Goal: Navigation & Orientation: Find specific page/section

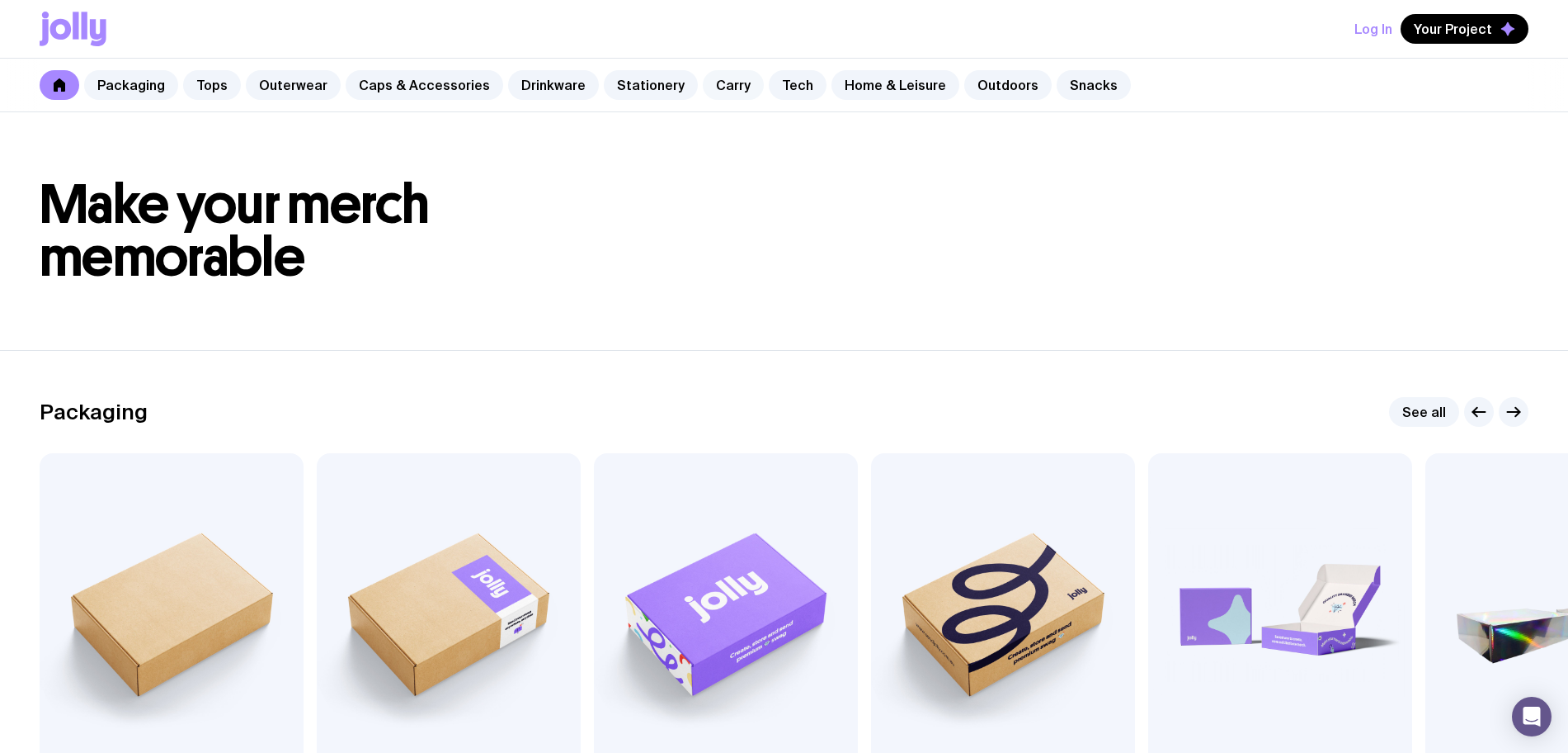
click at [715, 77] on link "Carry" at bounding box center [733, 85] width 61 height 29
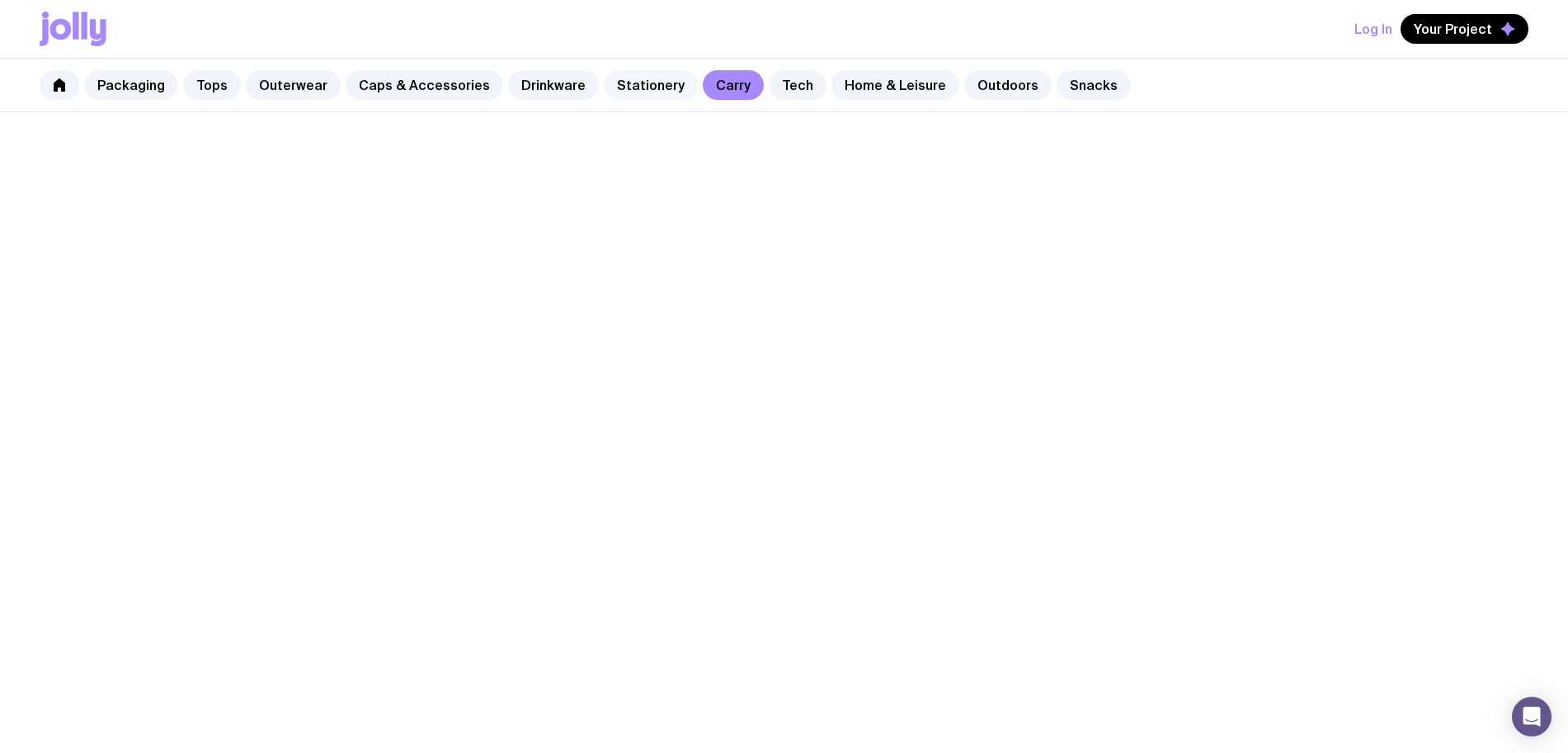
click at [640, 85] on link "Stationery" at bounding box center [650, 85] width 94 height 29
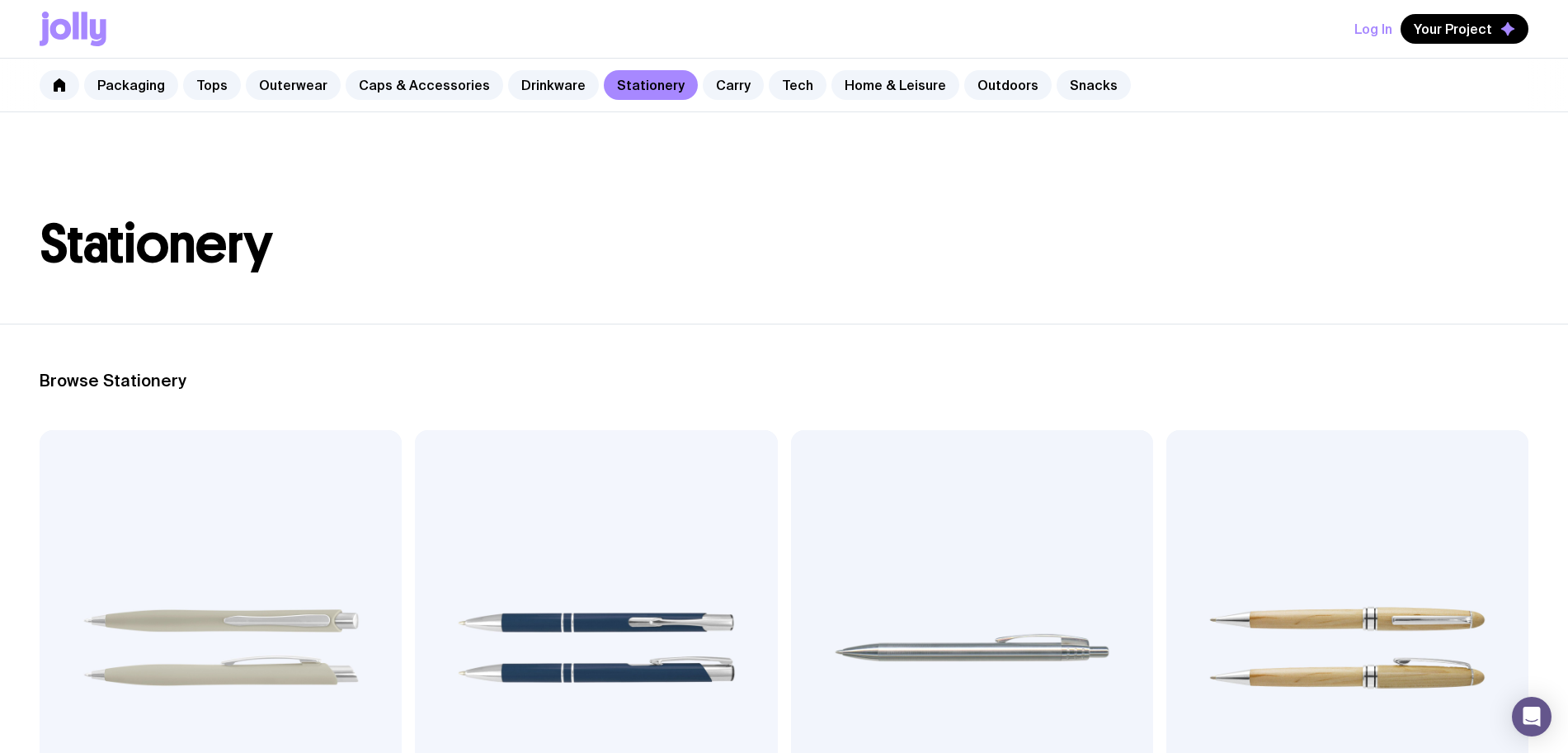
click at [428, 576] on img at bounding box center [596, 648] width 362 height 435
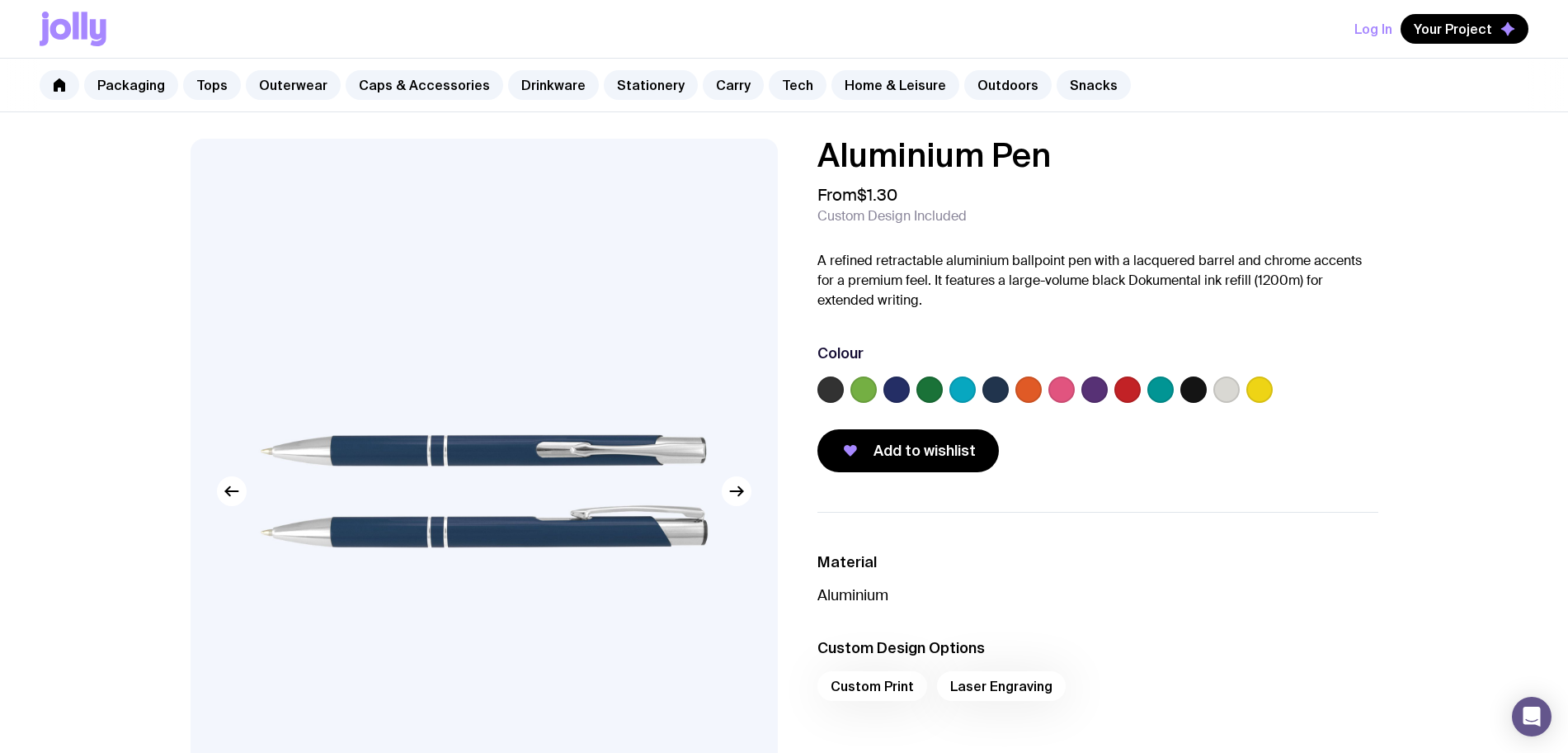
click at [894, 395] on label at bounding box center [896, 389] width 26 height 26
click at [0, 0] on input "radio" at bounding box center [0, 0] width 0 height 0
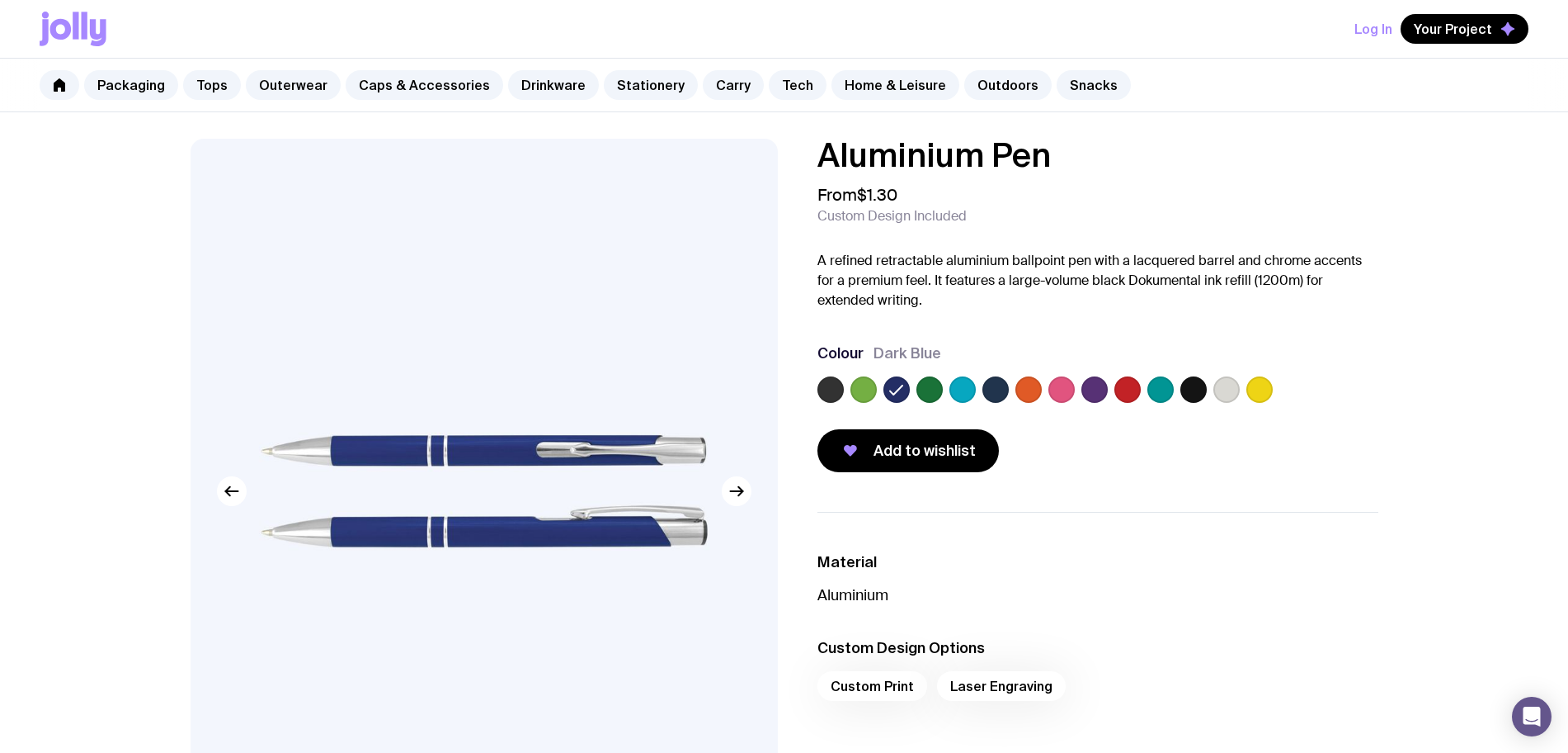
click at [1002, 391] on label at bounding box center [996, 389] width 26 height 26
click at [0, 0] on input "radio" at bounding box center [0, 0] width 0 height 0
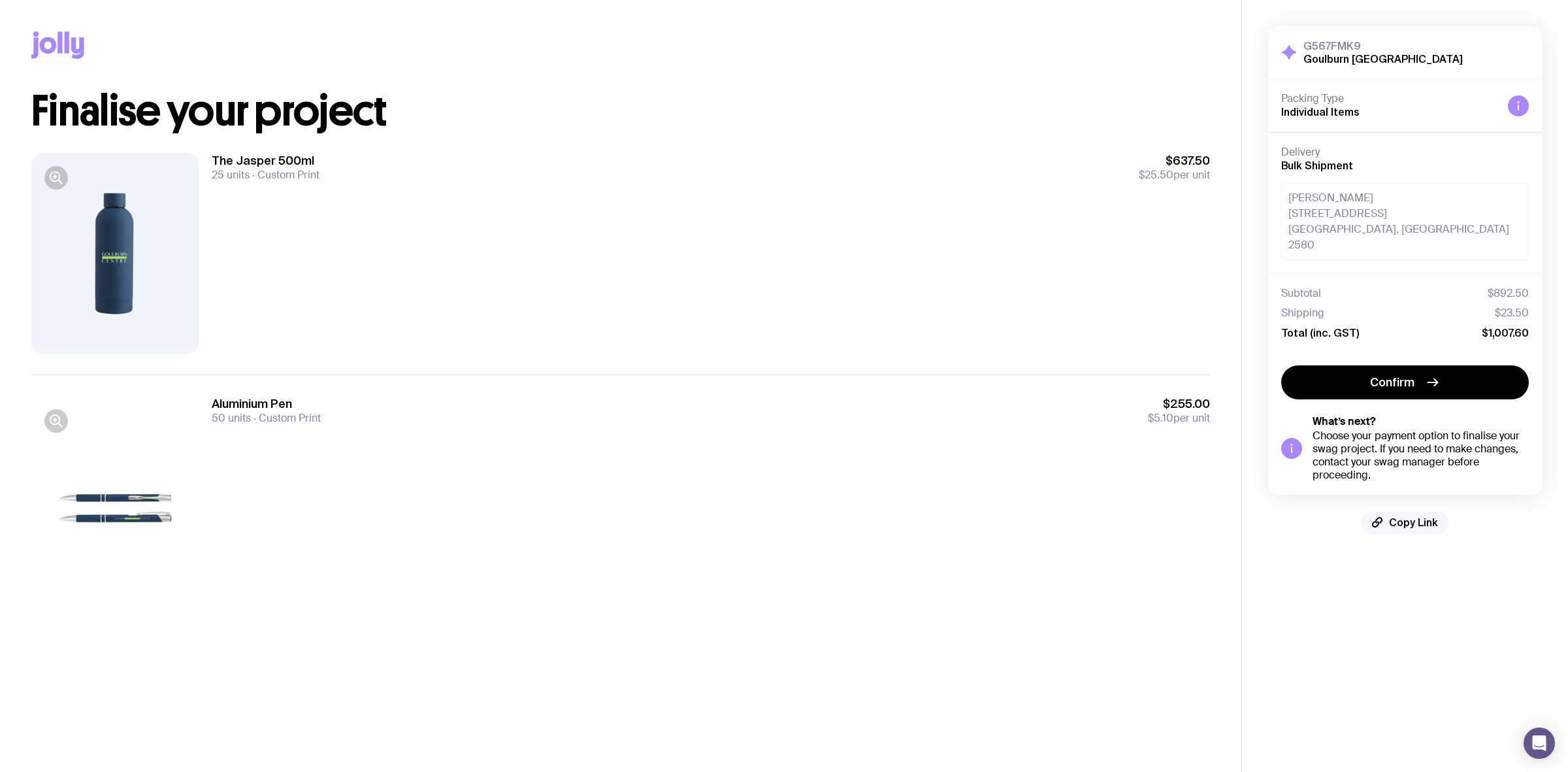
click at [1426, 515] on span "Copy Link" at bounding box center [1413, 522] width 49 height 13
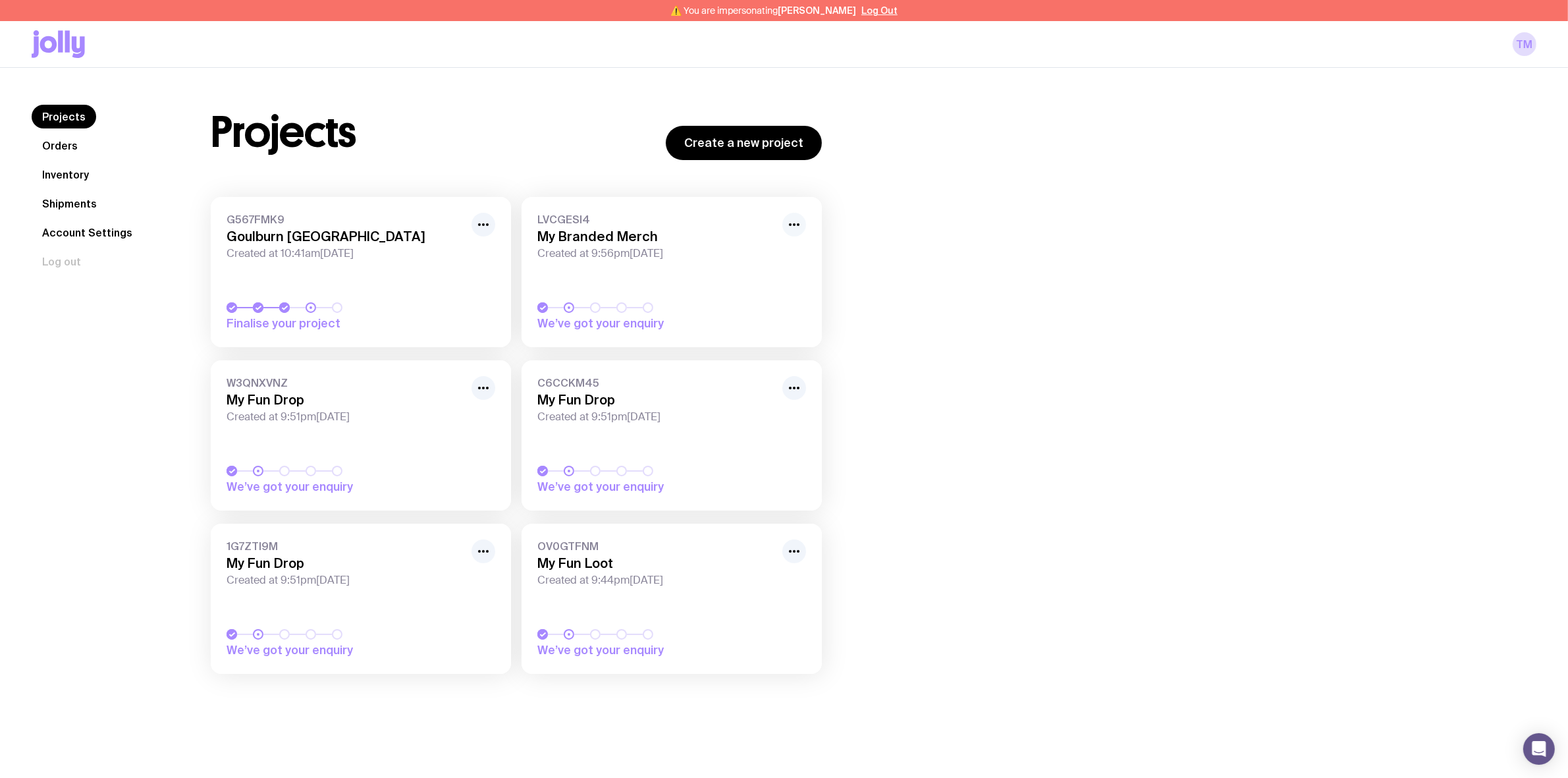
click at [796, 222] on icon "button" at bounding box center [794, 224] width 16 height 16
click at [751, 271] on button "Hide" at bounding box center [764, 273] width 63 height 13
click at [799, 387] on icon "button" at bounding box center [794, 388] width 16 height 16
click at [755, 440] on button "Hide" at bounding box center [764, 436] width 63 height 13
click at [480, 387] on circle "button" at bounding box center [479, 388] width 2 height 2
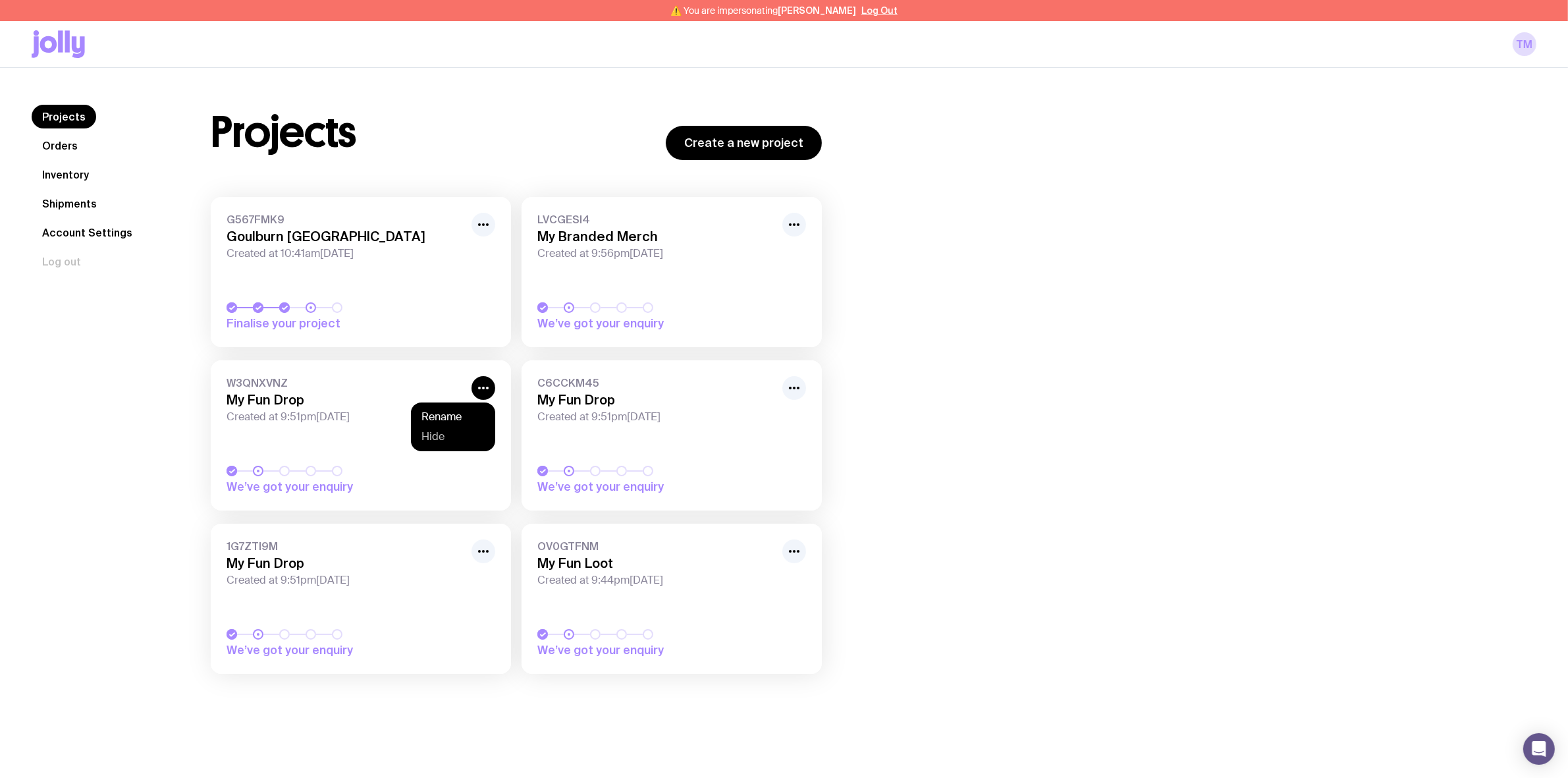
click at [473, 439] on button "Hide" at bounding box center [452, 436] width 63 height 13
click at [488, 560] on button "button" at bounding box center [483, 551] width 23 height 23
click at [459, 605] on button "Hide" at bounding box center [452, 600] width 63 height 13
click at [798, 554] on icon "button" at bounding box center [794, 551] width 16 height 16
click at [735, 598] on button "Hide" at bounding box center [764, 600] width 63 height 13
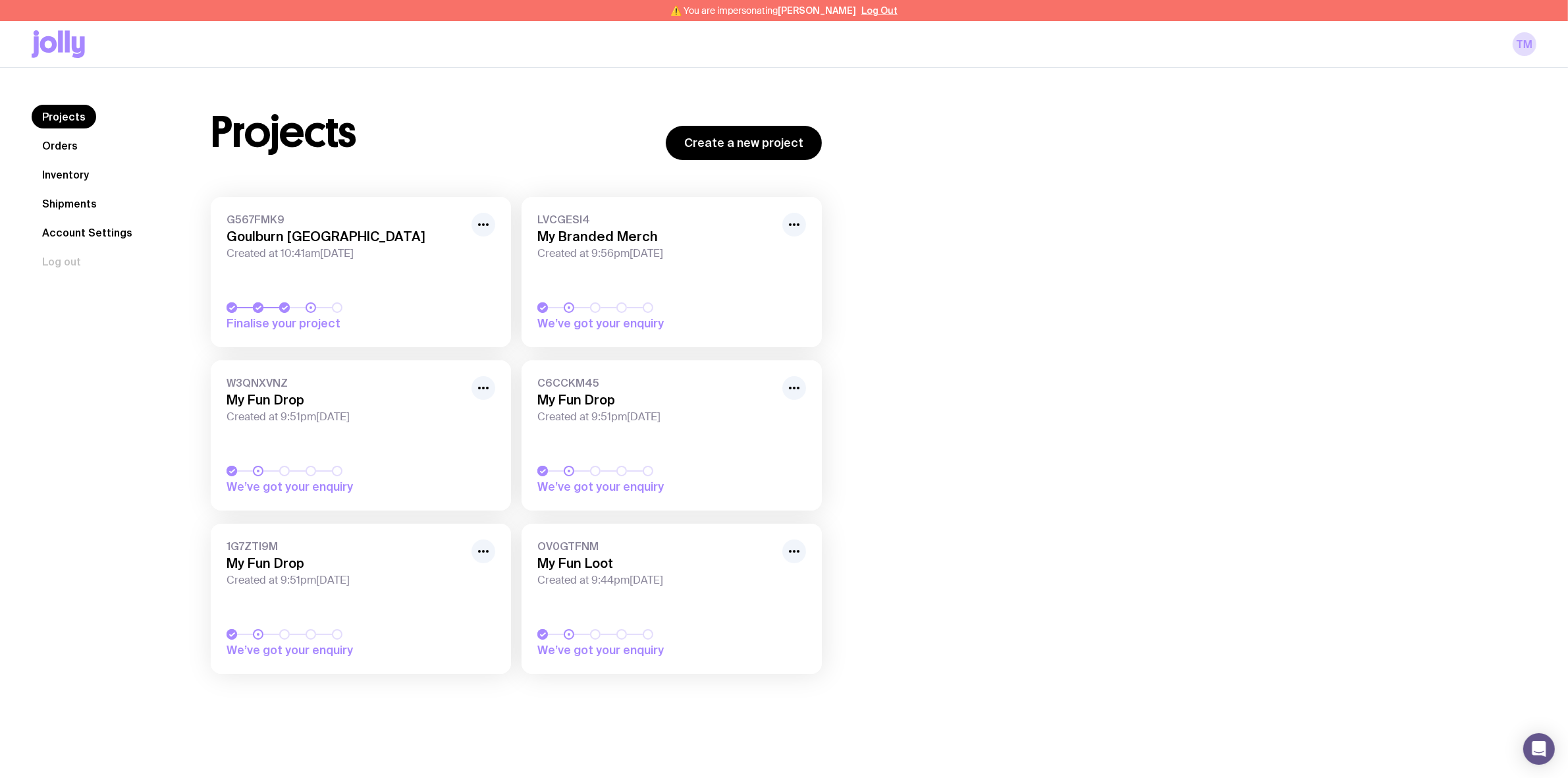
click at [1095, 343] on div "Projects Create a new project G567FMK9 Goulburn Physiotherapy Centre Created at…" at bounding box center [857, 403] width 1357 height 596
click at [794, 222] on icon "button" at bounding box center [794, 224] width 16 height 16
click at [963, 267] on div "Projects Create a new project G567FMK9 Goulburn Physiotherapy Centre Created at…" at bounding box center [857, 403] width 1357 height 596
click at [54, 143] on link "Orders" at bounding box center [60, 146] width 57 height 23
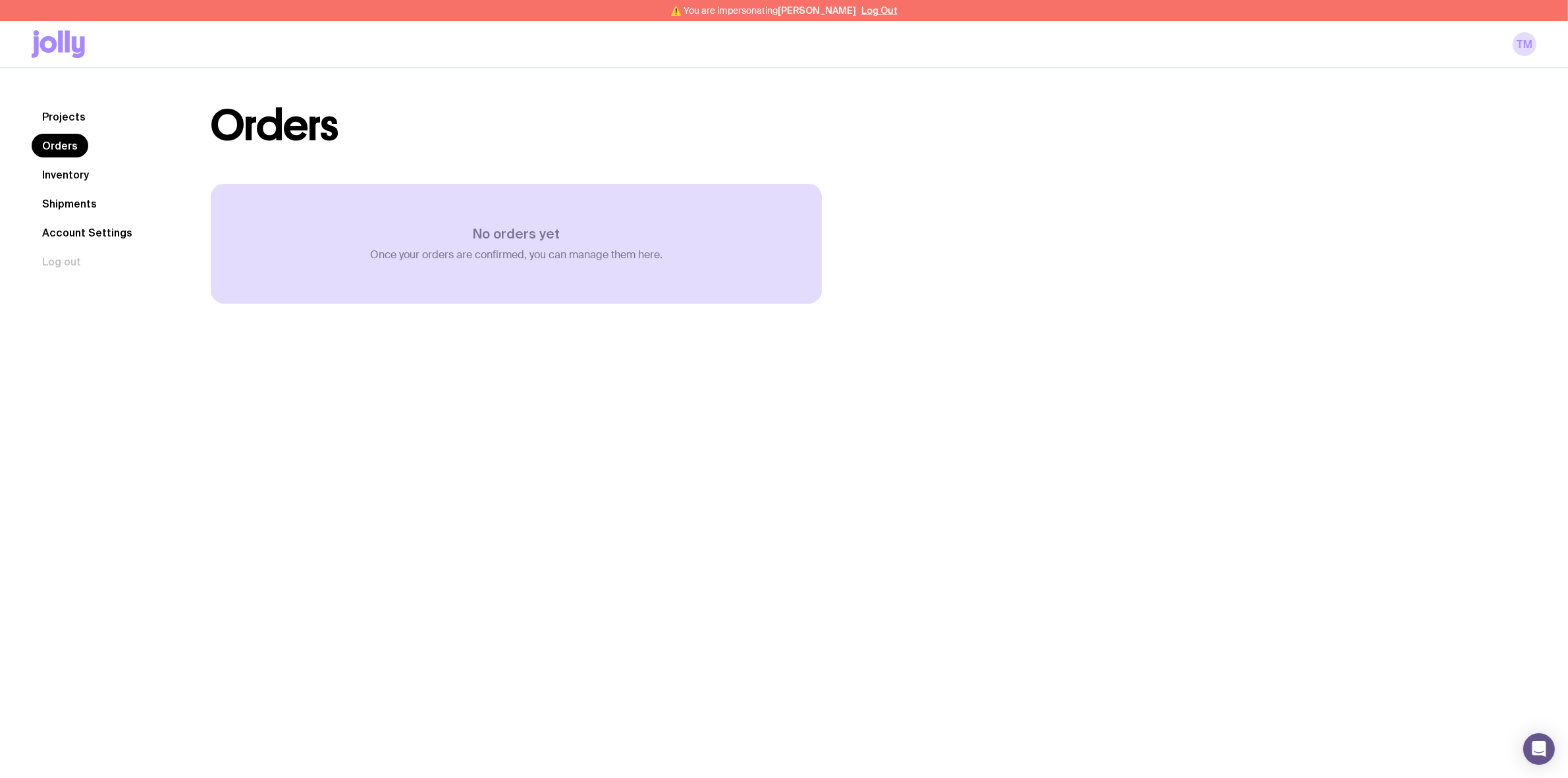
click at [56, 91] on div "Projects Orders Inventory Shipments Account Settings Log out Projects Orders In…" at bounding box center [784, 205] width 1568 height 274
click at [65, 106] on link "Projects" at bounding box center [64, 117] width 65 height 23
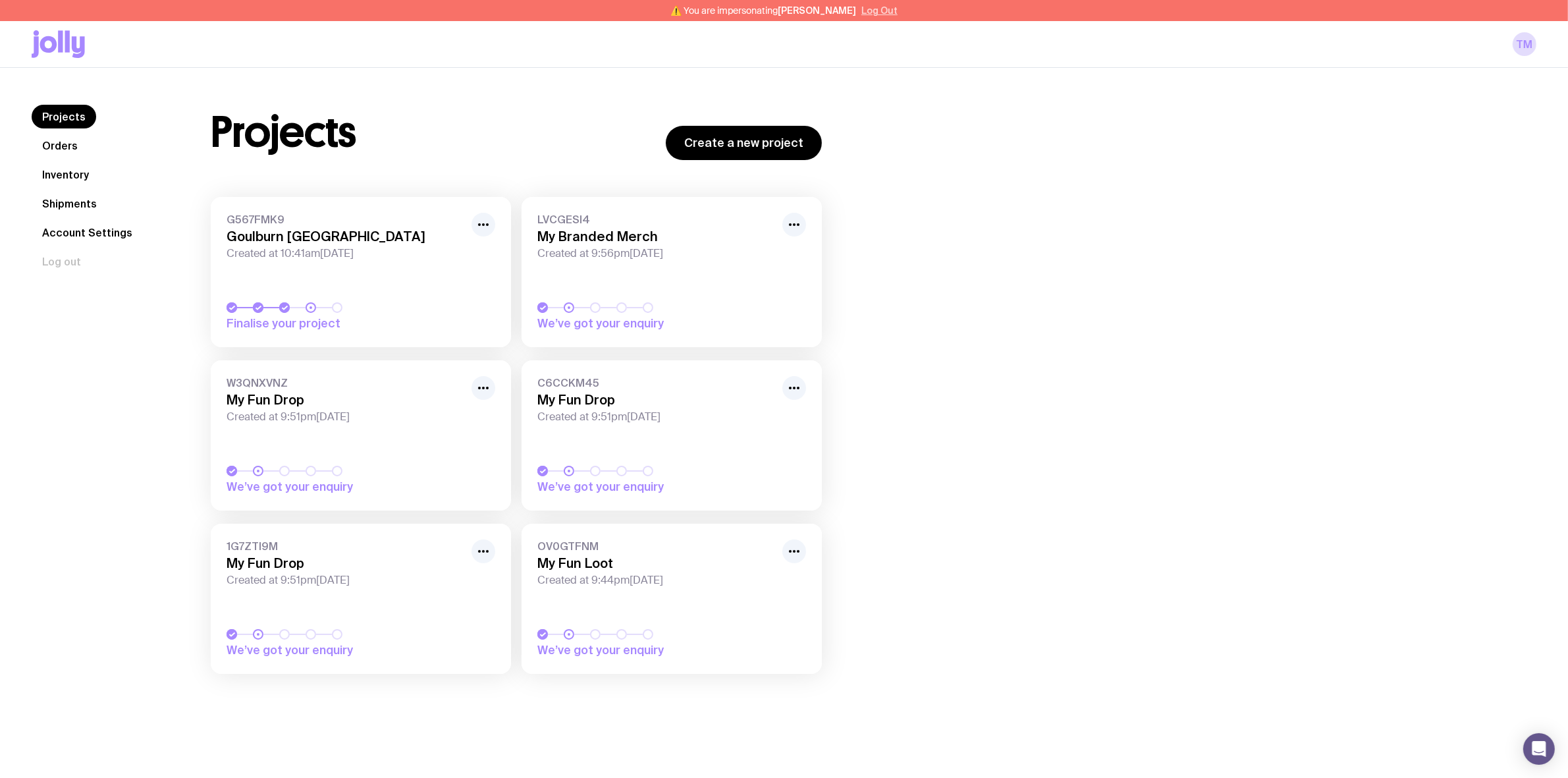
click at [861, 11] on button "Log Out" at bounding box center [879, 11] width 37 height 11
click at [794, 214] on button "button" at bounding box center [794, 224] width 23 height 23
click at [768, 267] on button "Unhide" at bounding box center [764, 273] width 63 height 13
click at [798, 222] on icon "button" at bounding box center [794, 224] width 16 height 16
click at [772, 273] on button "Hide" at bounding box center [764, 273] width 63 height 13
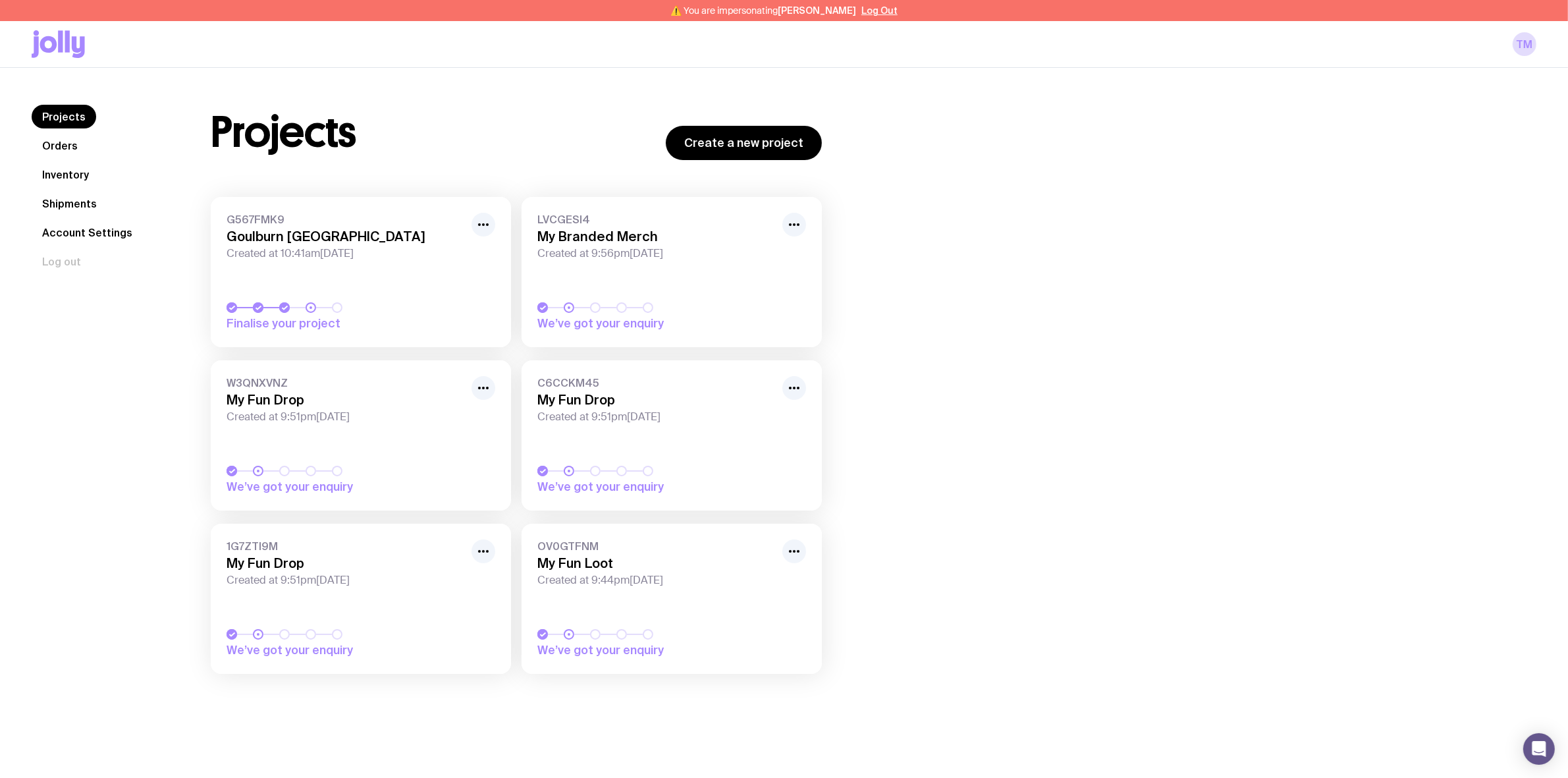
click at [375, 229] on h3 "Goulburn Physiotherapy Centre" at bounding box center [345, 237] width 237 height 16
